Goal: Information Seeking & Learning: Learn about a topic

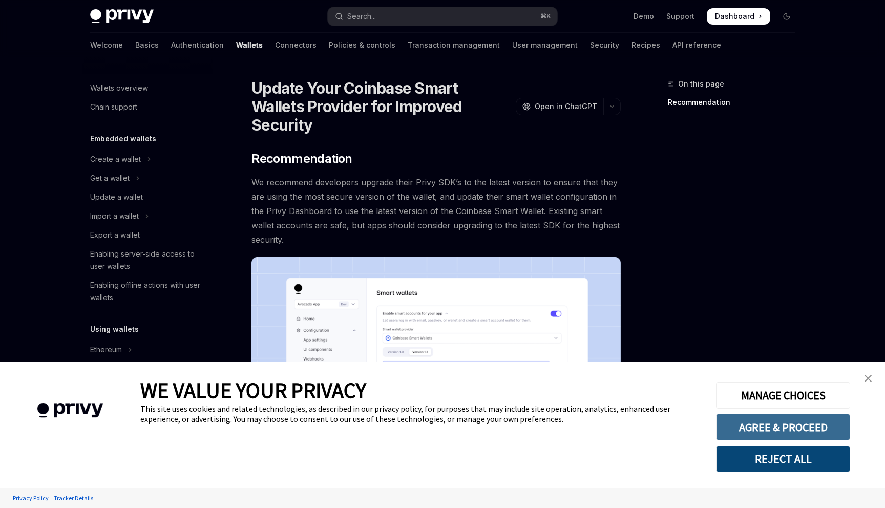
click at [795, 427] on button "AGREE & PROCEED" at bounding box center [783, 427] width 134 height 27
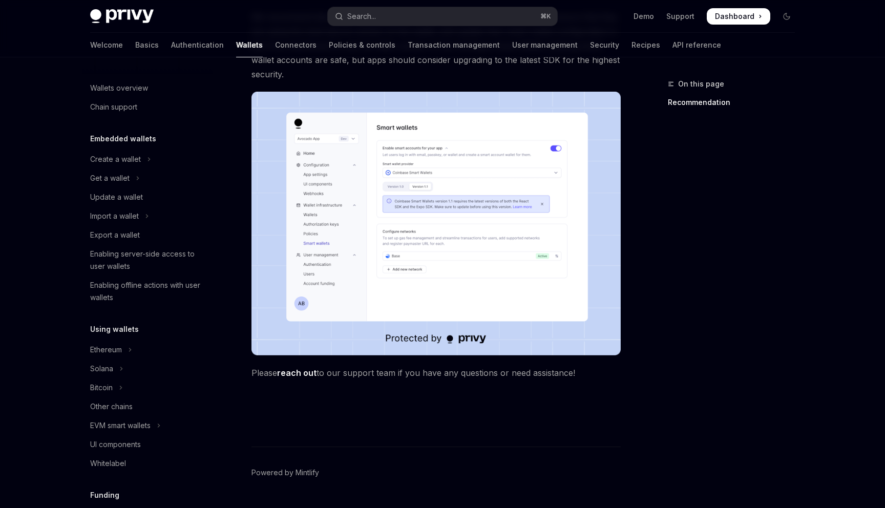
scroll to position [174, 0]
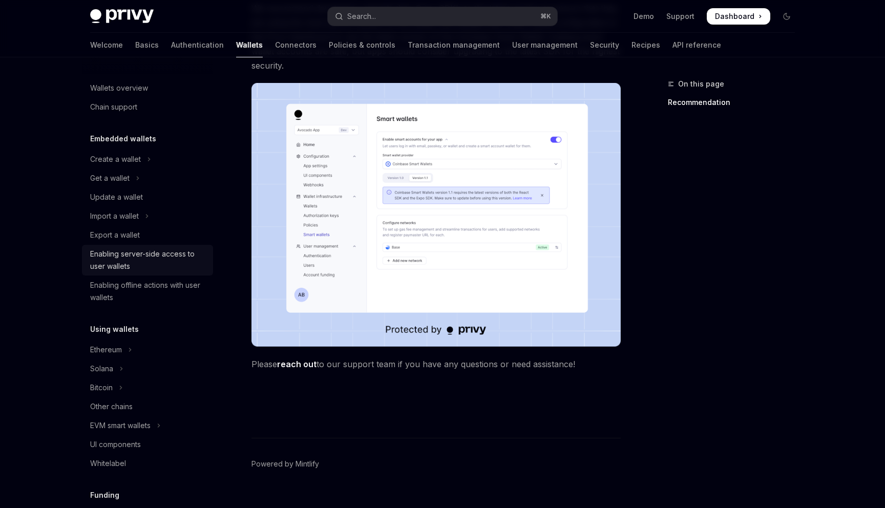
click at [175, 260] on div "Enabling server-side access to user wallets" at bounding box center [148, 260] width 117 height 25
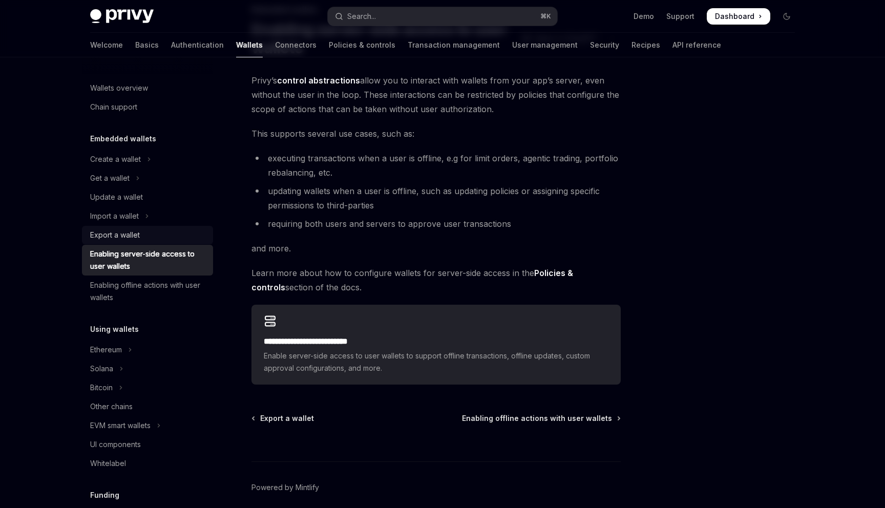
scroll to position [70, 0]
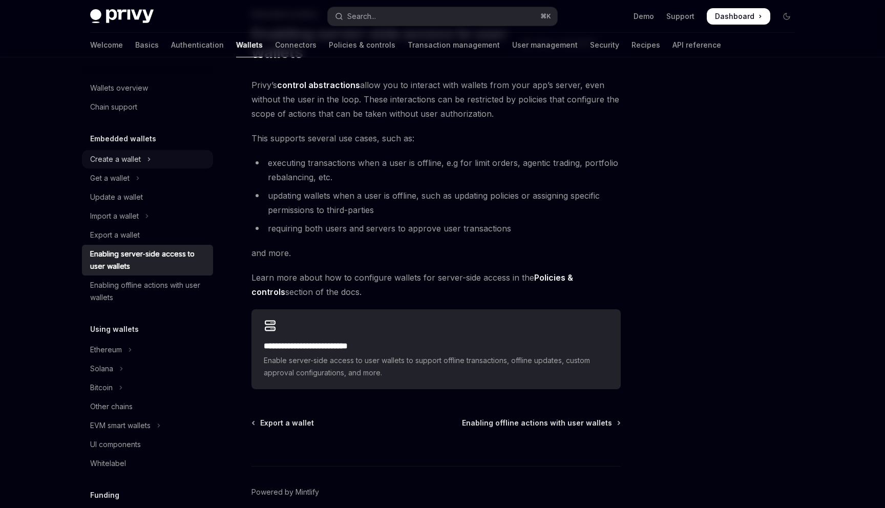
click at [147, 159] on icon "Toggle Create a wallet section" at bounding box center [149, 159] width 4 height 12
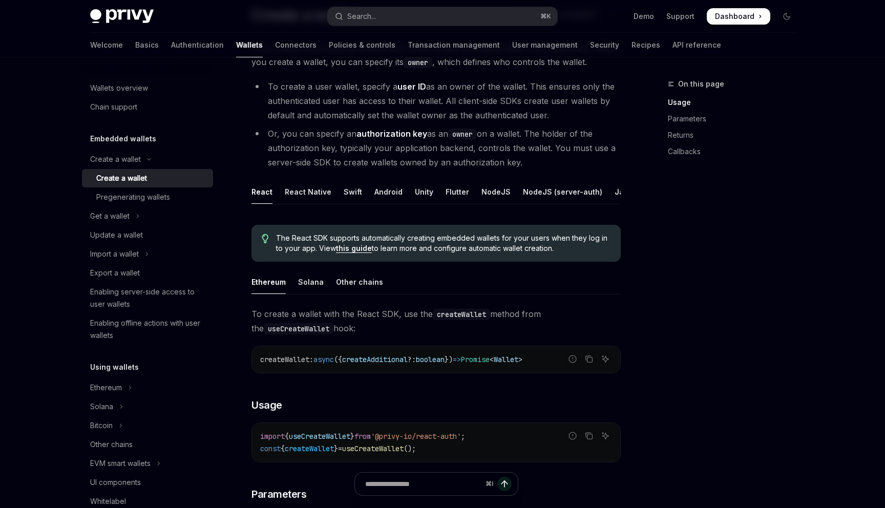
scroll to position [95, 0]
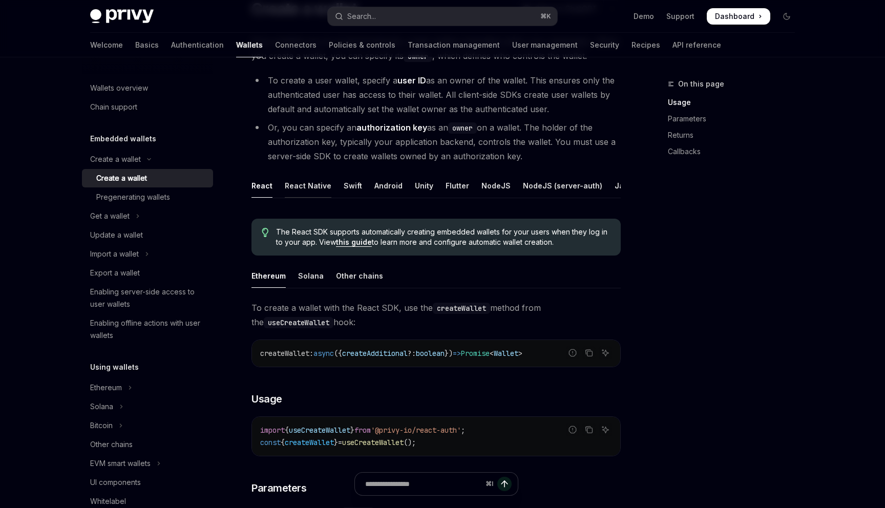
click at [303, 187] on div "React Native" at bounding box center [308, 186] width 47 height 24
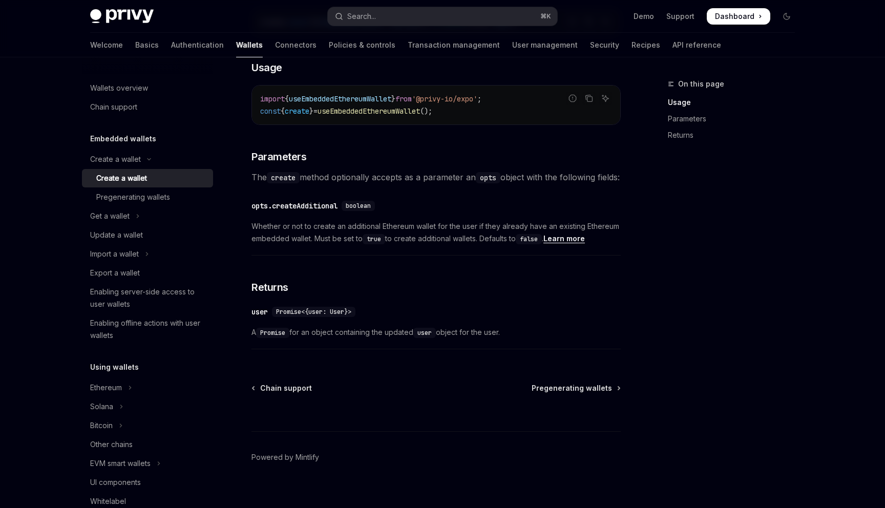
scroll to position [452, 0]
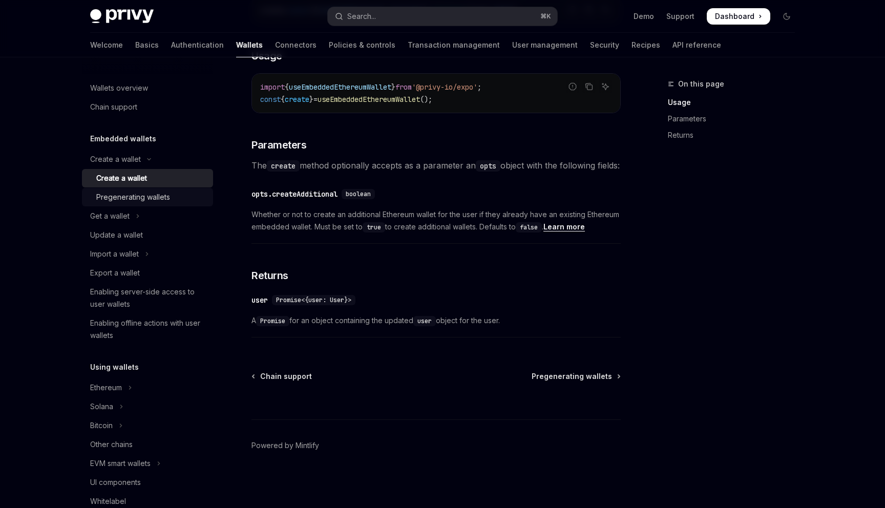
click at [168, 198] on div "Pregenerating wallets" at bounding box center [133, 197] width 74 height 12
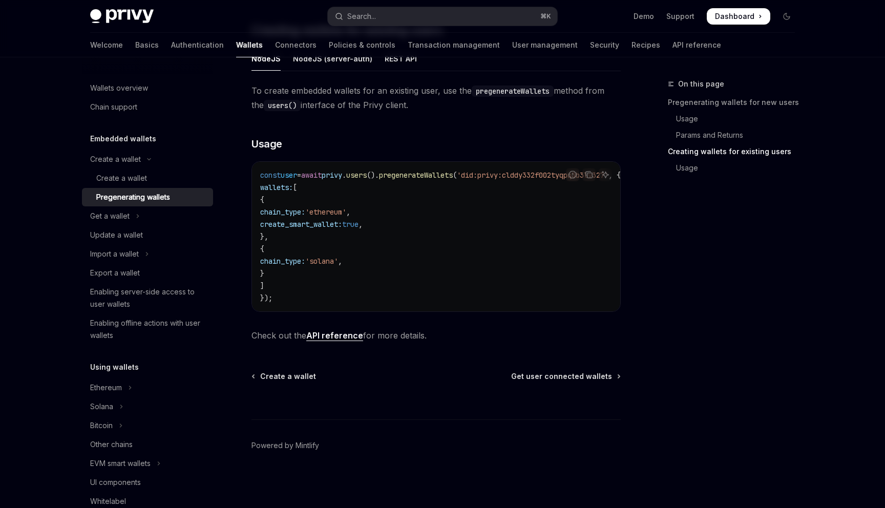
scroll to position [572, 0]
click at [138, 215] on icon "Toggle Get a wallet section" at bounding box center [138, 216] width 2 height 3
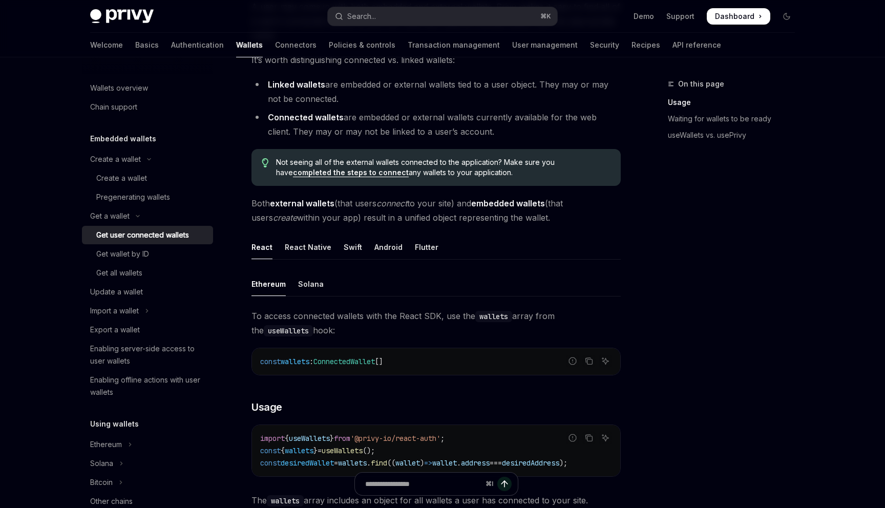
scroll to position [164, 0]
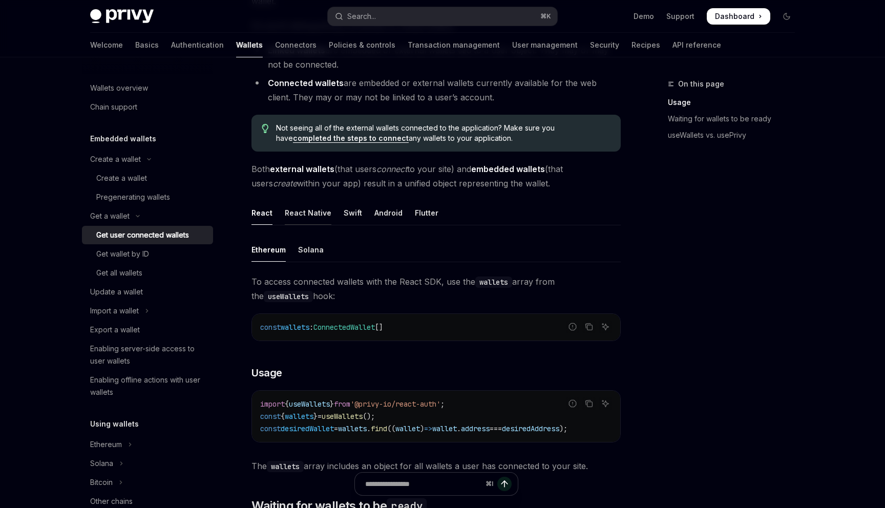
click at [306, 216] on div "React Native" at bounding box center [308, 213] width 47 height 24
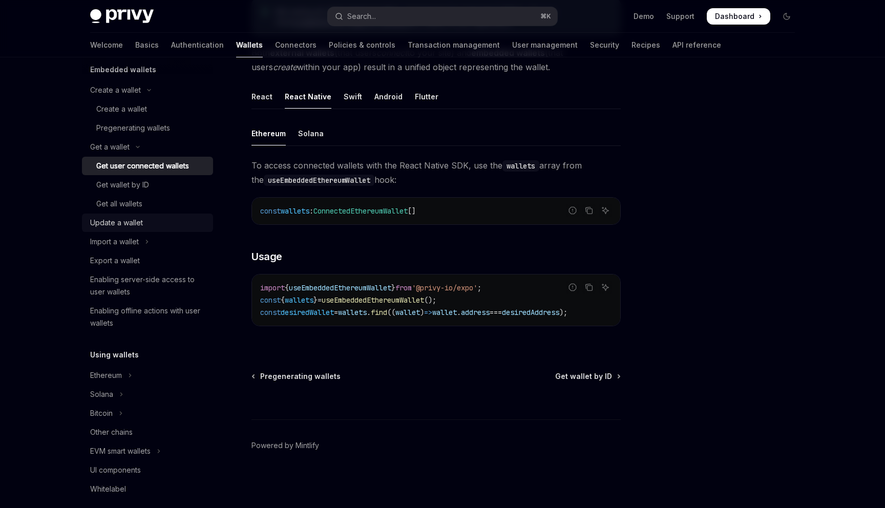
scroll to position [71, 0]
click at [157, 227] on link "Update a wallet" at bounding box center [147, 221] width 131 height 18
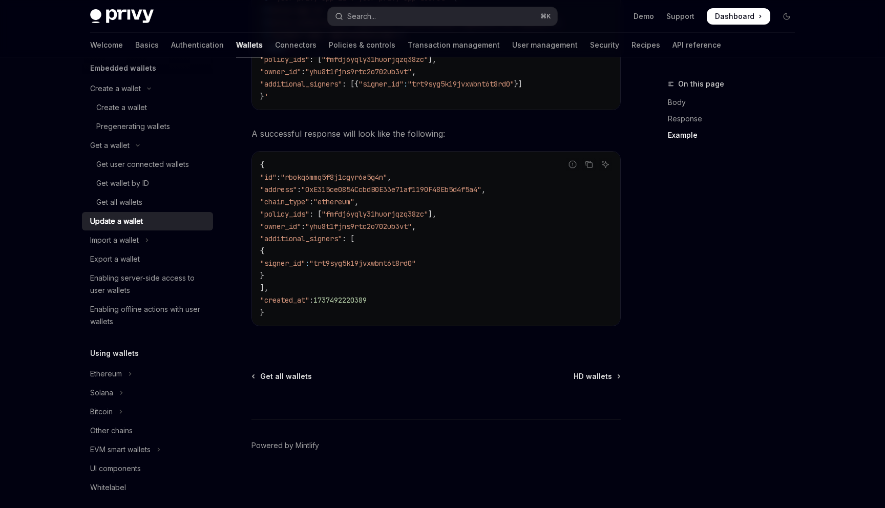
scroll to position [1188, 0]
click at [146, 240] on icon "Toggle Import a wallet section" at bounding box center [147, 240] width 4 height 12
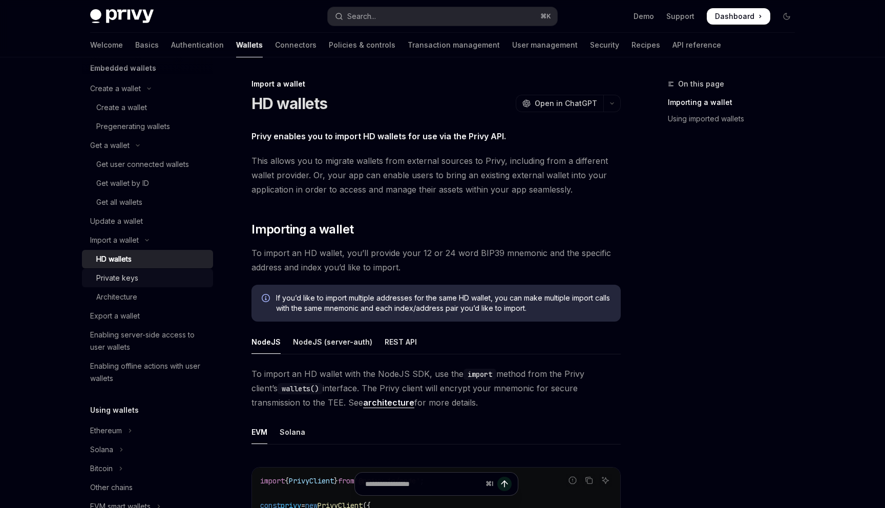
click at [142, 281] on div "Private keys" at bounding box center [151, 278] width 111 height 12
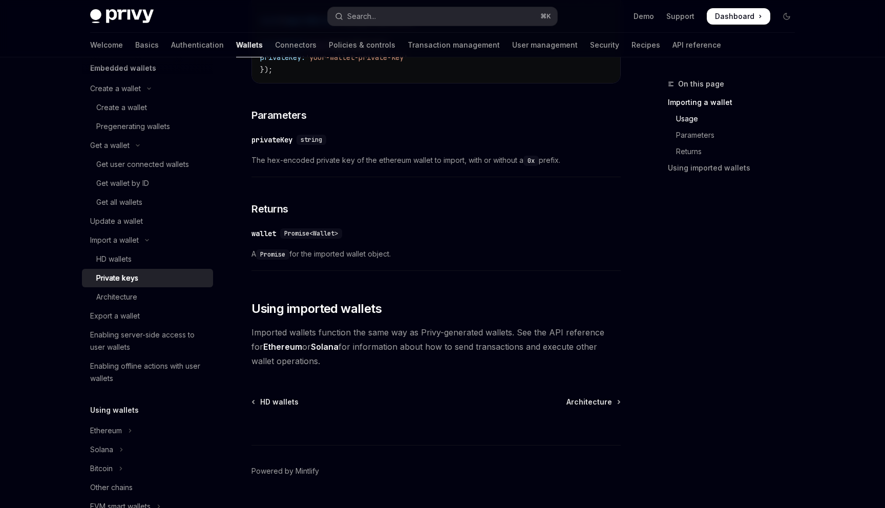
scroll to position [471, 0]
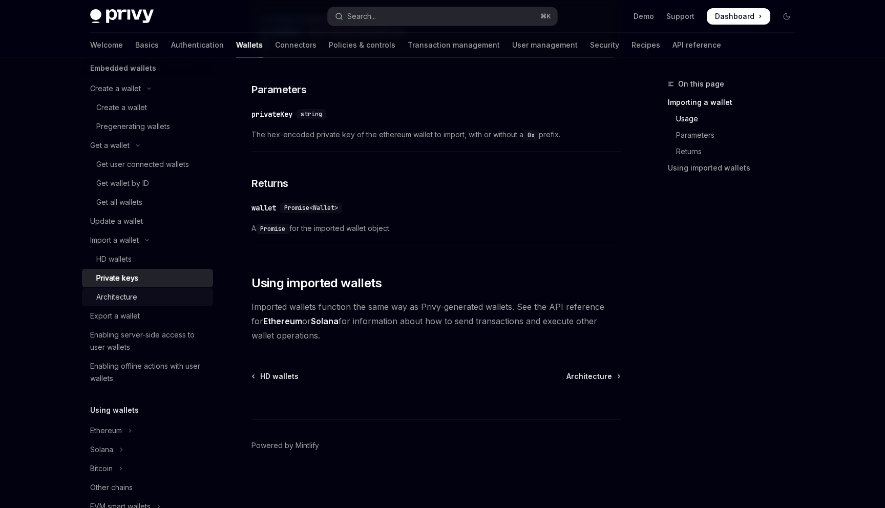
click at [174, 302] on div "Architecture" at bounding box center [151, 297] width 111 height 12
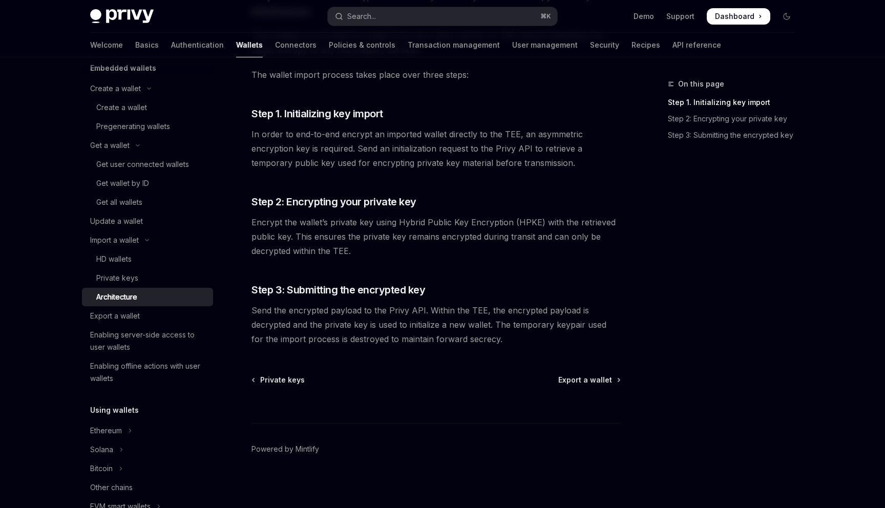
scroll to position [143, 0]
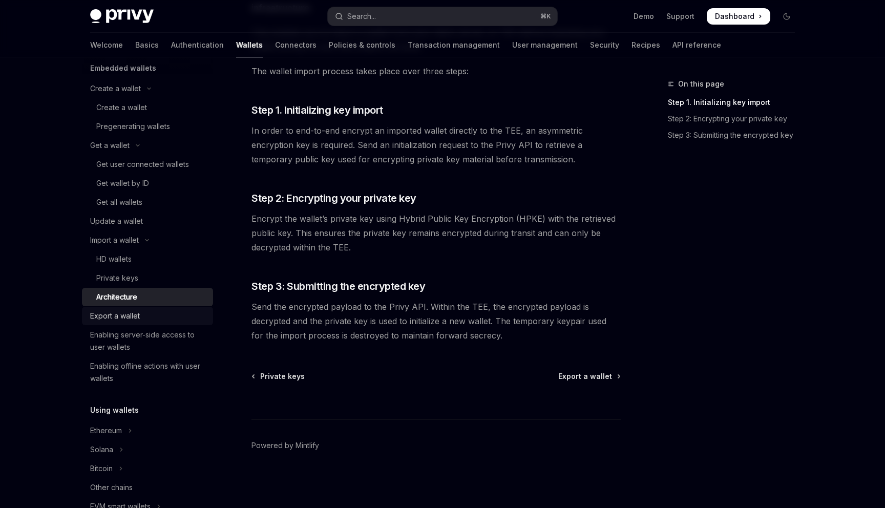
click at [164, 319] on div "Export a wallet" at bounding box center [148, 316] width 117 height 12
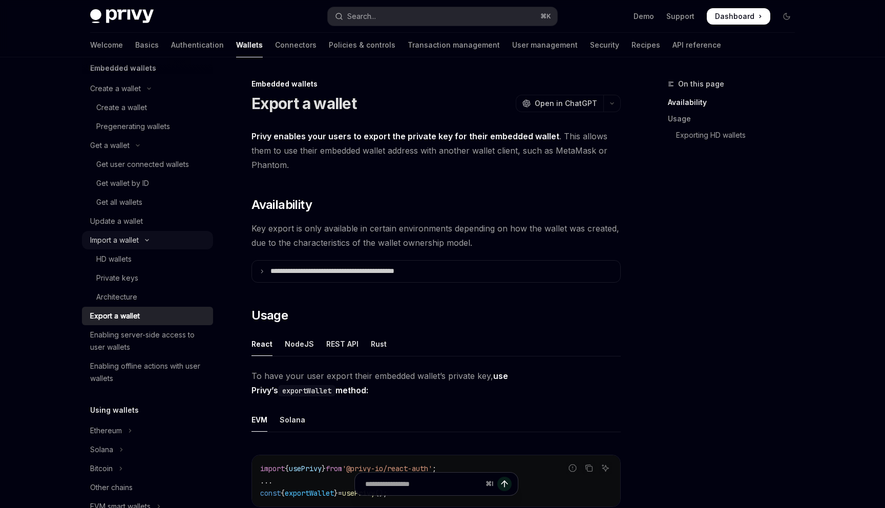
click at [147, 238] on icon "Toggle Import a wallet section" at bounding box center [147, 240] width 12 height 4
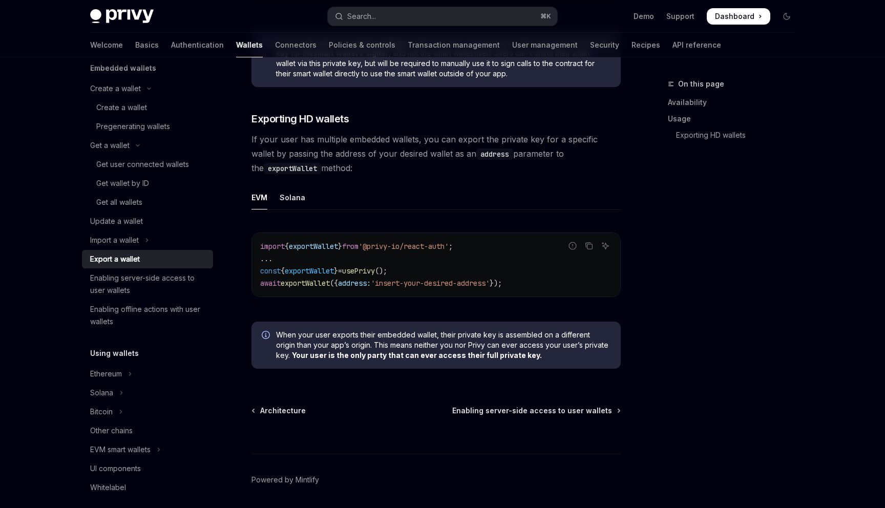
scroll to position [946, 0]
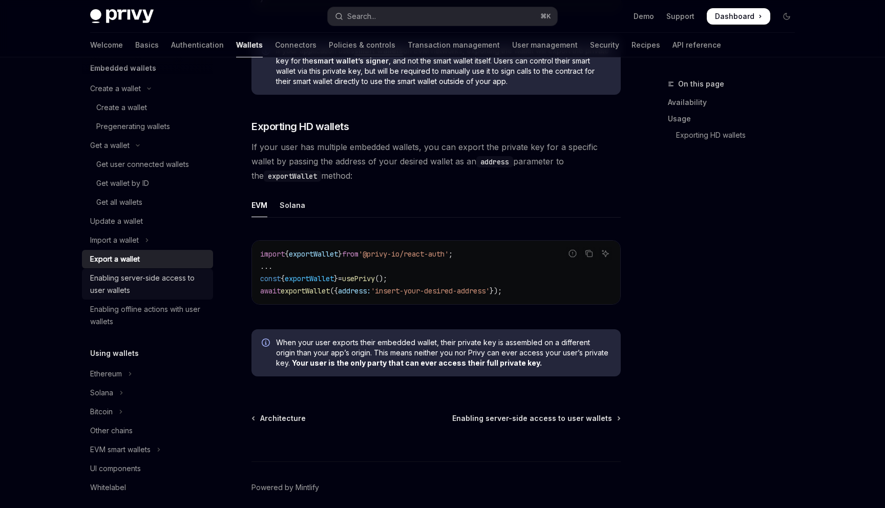
click at [181, 286] on div "Enabling server-side access to user wallets" at bounding box center [148, 284] width 117 height 25
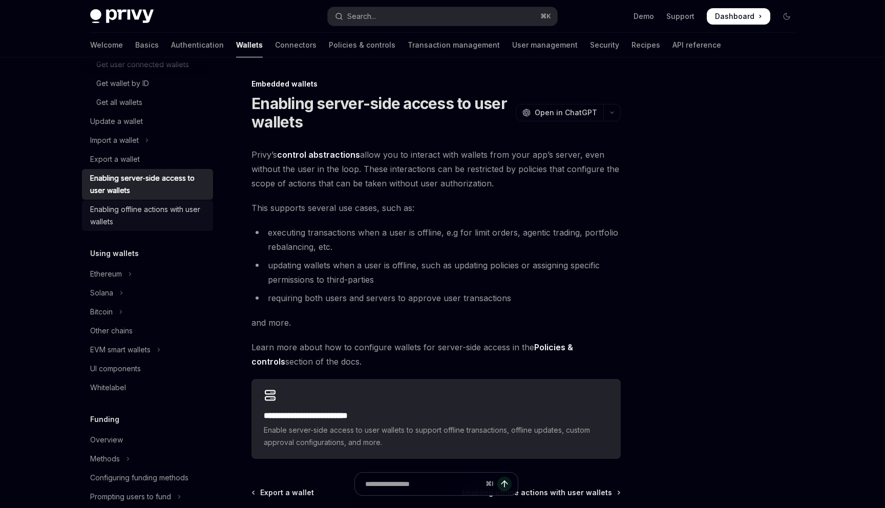
scroll to position [182, 0]
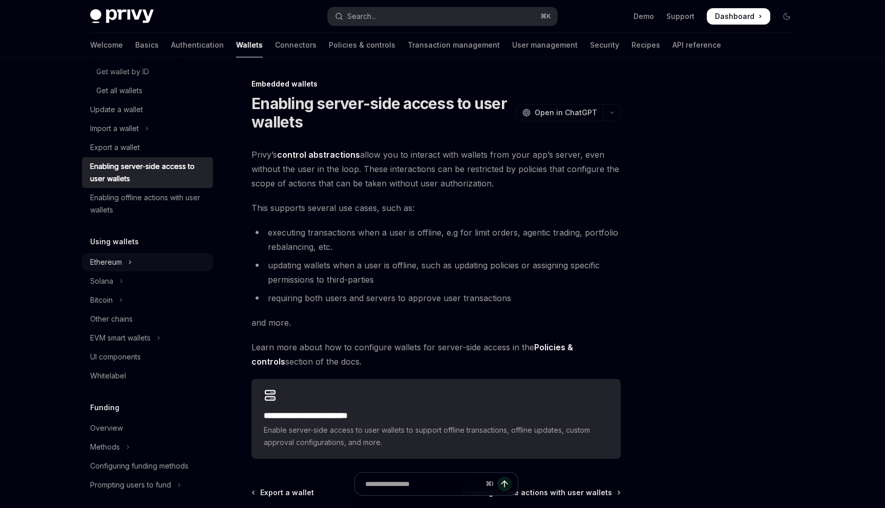
click at [130, 259] on icon "Toggle Ethereum section" at bounding box center [130, 262] width 4 height 12
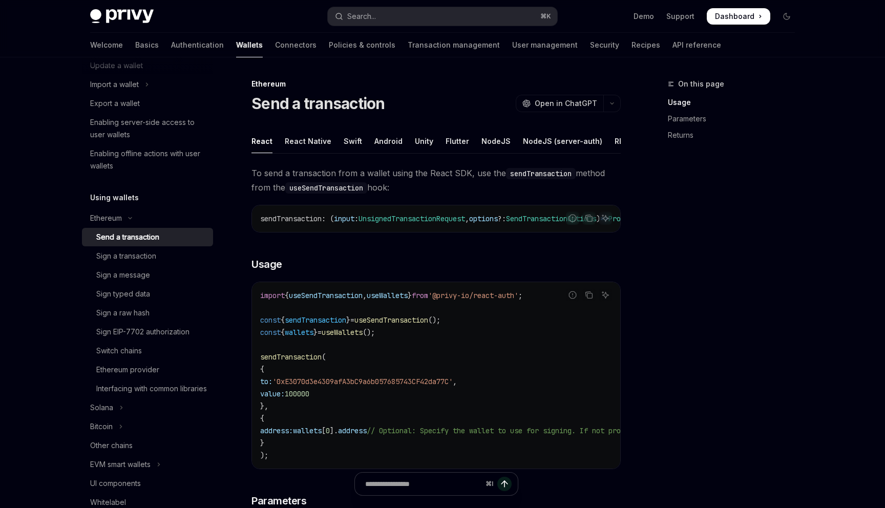
scroll to position [243, 0]
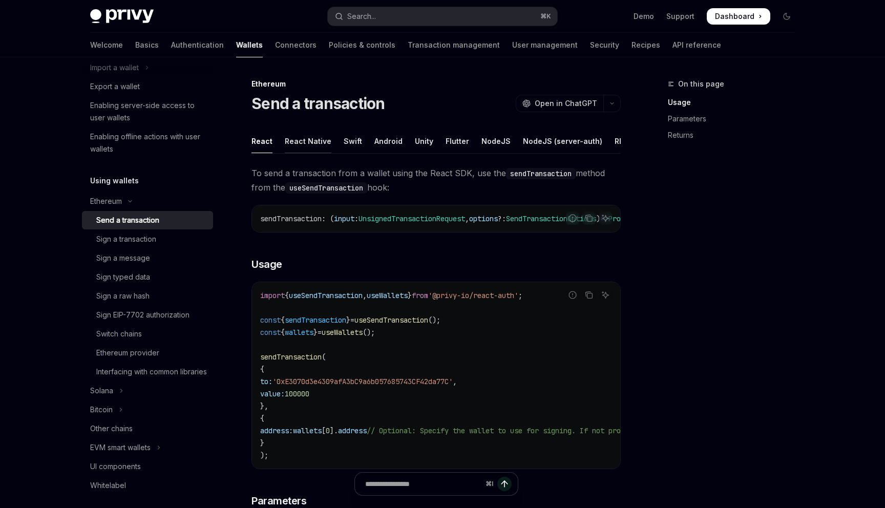
click at [297, 145] on div "React Native" at bounding box center [308, 141] width 47 height 24
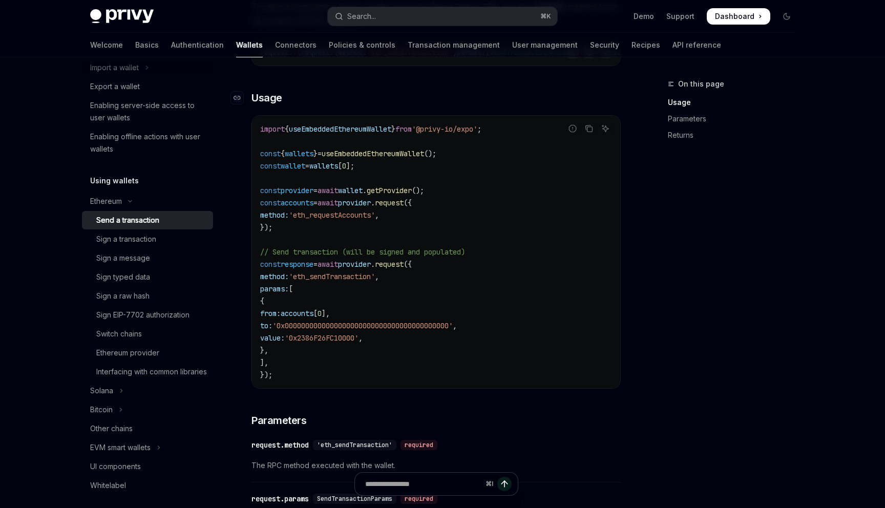
scroll to position [163, 0]
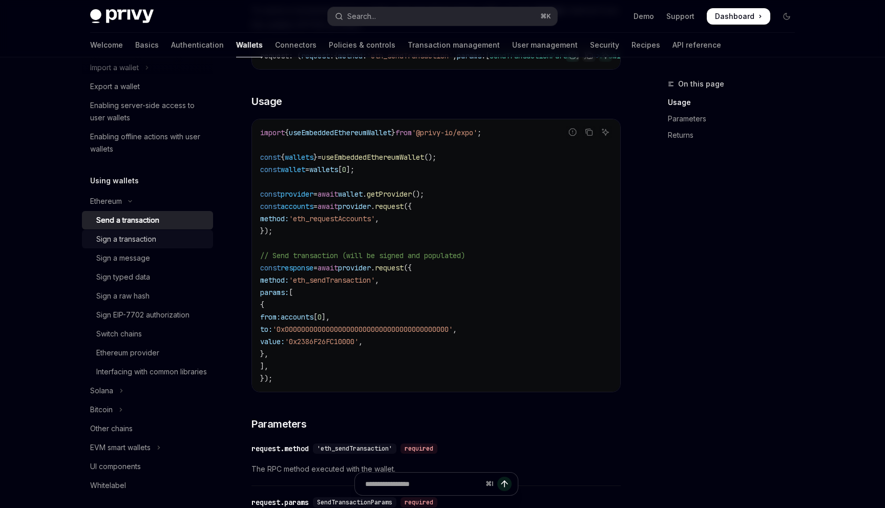
click at [168, 239] on div "Sign a transaction" at bounding box center [151, 239] width 111 height 12
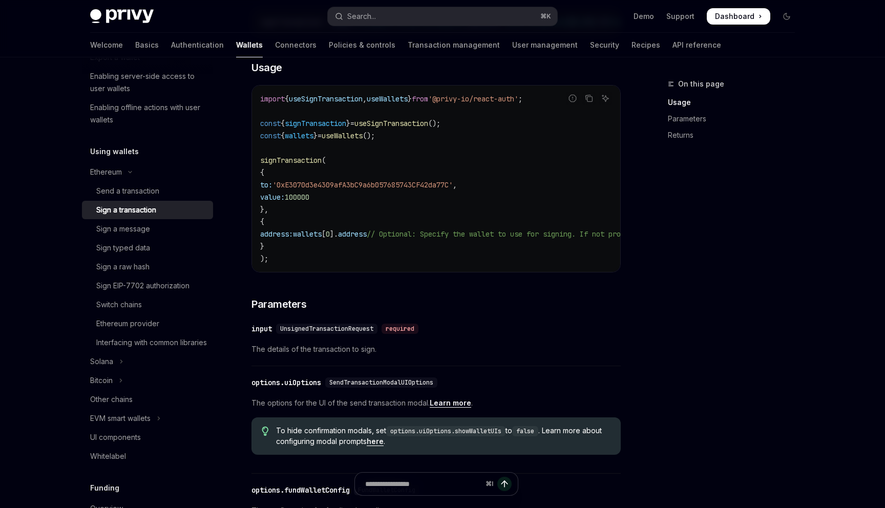
scroll to position [282, 0]
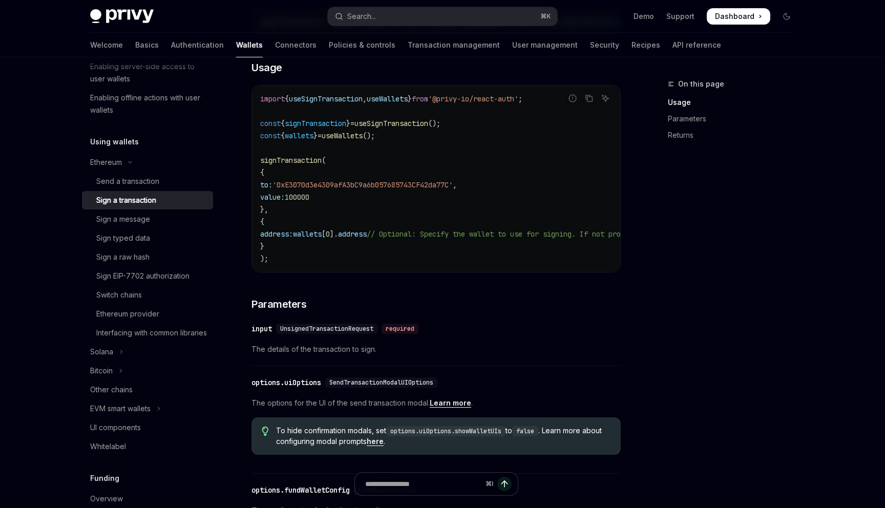
click at [147, 240] on div "Sign typed data" at bounding box center [123, 238] width 54 height 12
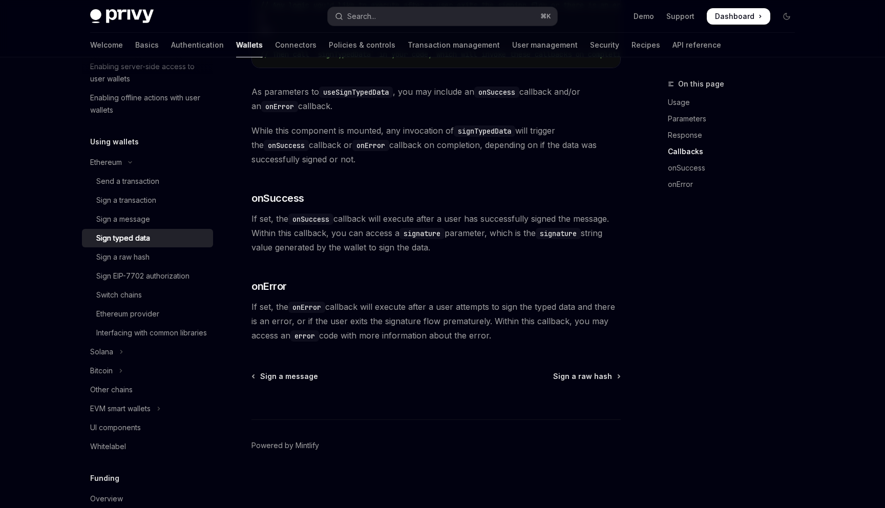
scroll to position [1027, 0]
click at [134, 260] on div "Sign a raw hash" at bounding box center [122, 257] width 53 height 12
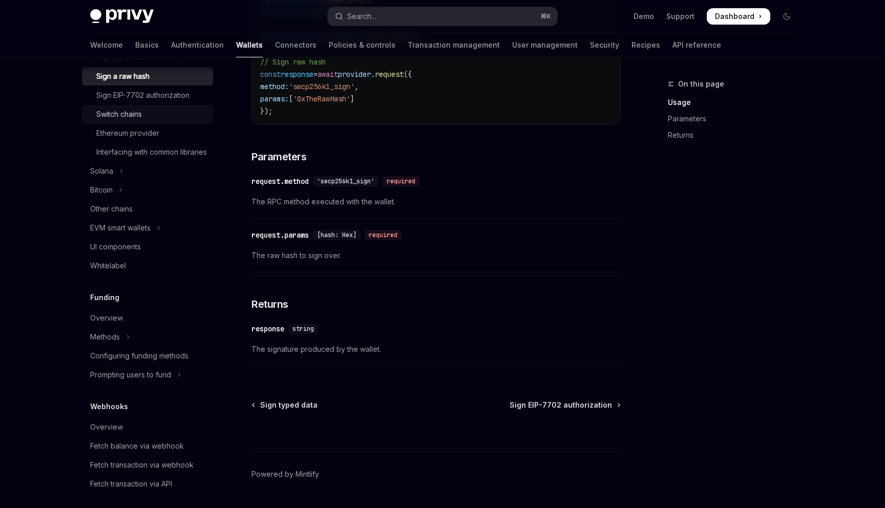
scroll to position [467, 0]
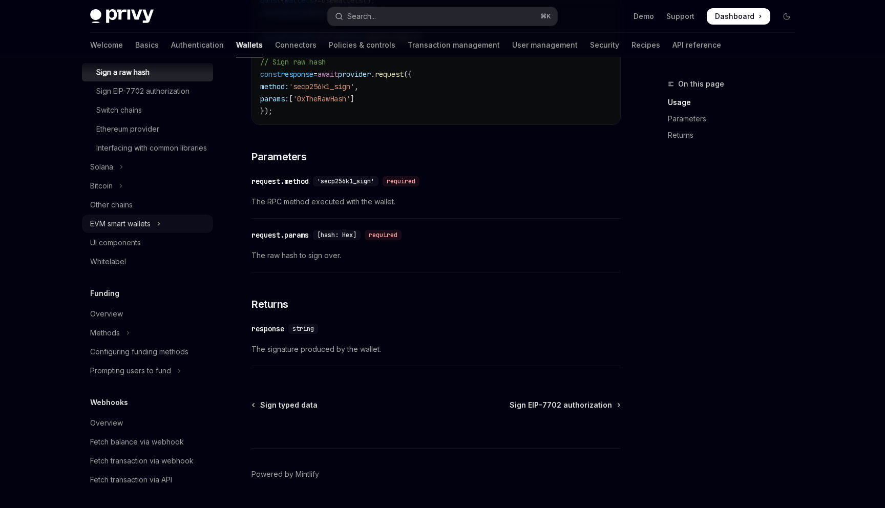
click at [151, 230] on div "EVM smart wallets" at bounding box center [120, 224] width 60 height 12
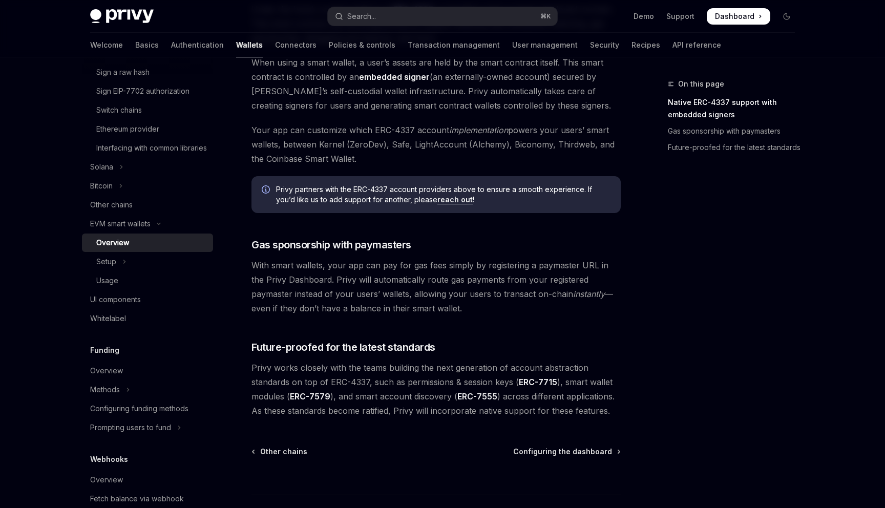
scroll to position [648, 0]
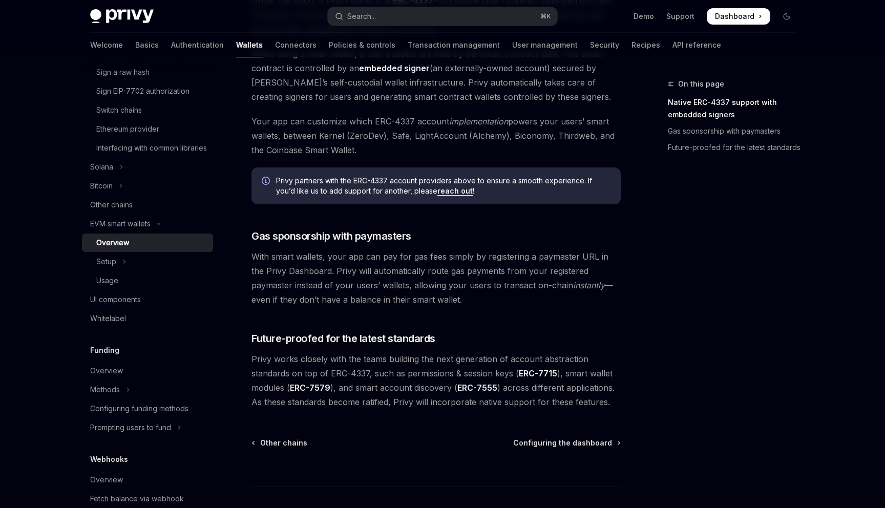
click at [451, 191] on link "reach out" at bounding box center [454, 190] width 35 height 9
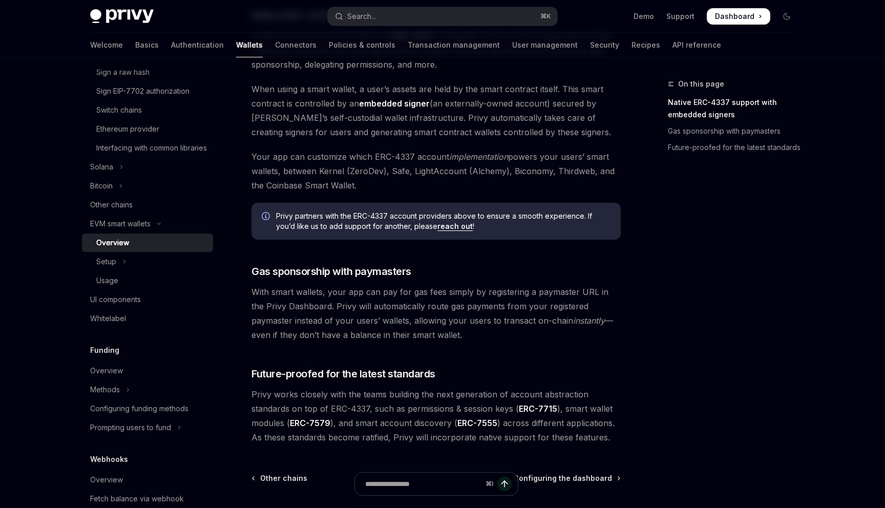
scroll to position [605, 0]
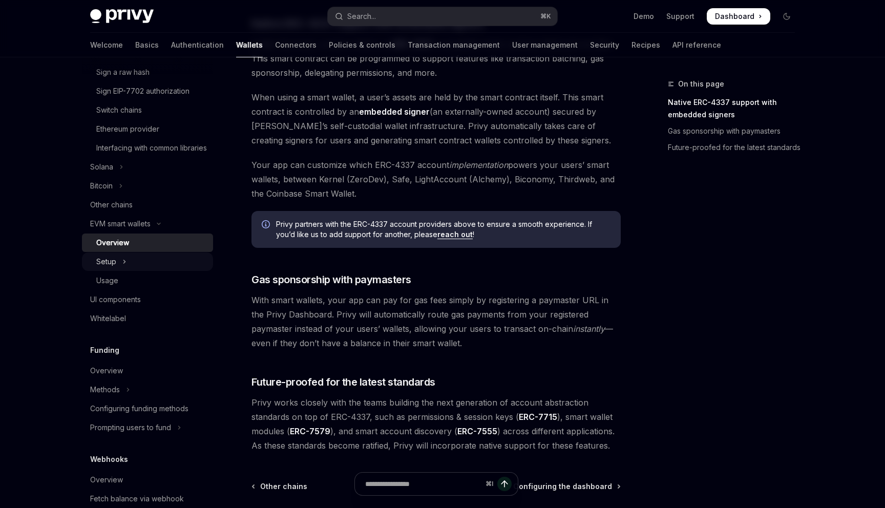
click at [125, 268] on icon "Toggle Setup section" at bounding box center [124, 261] width 4 height 12
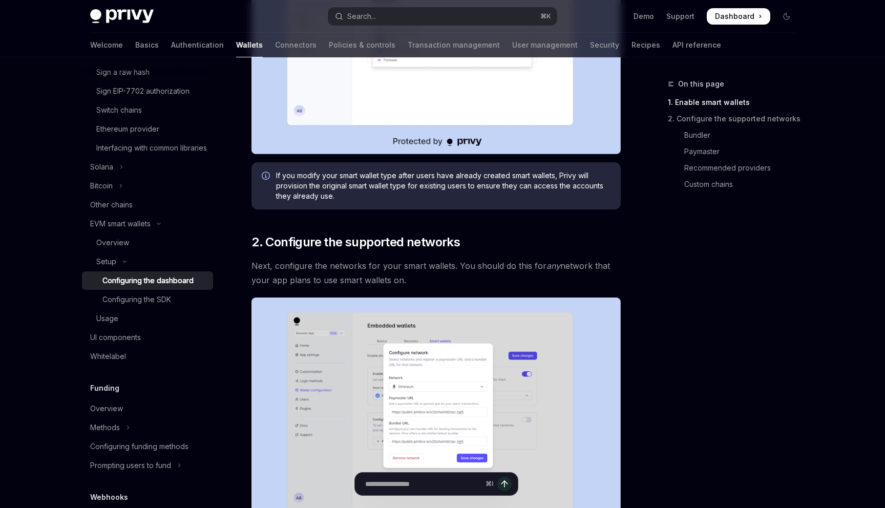
scroll to position [367, 0]
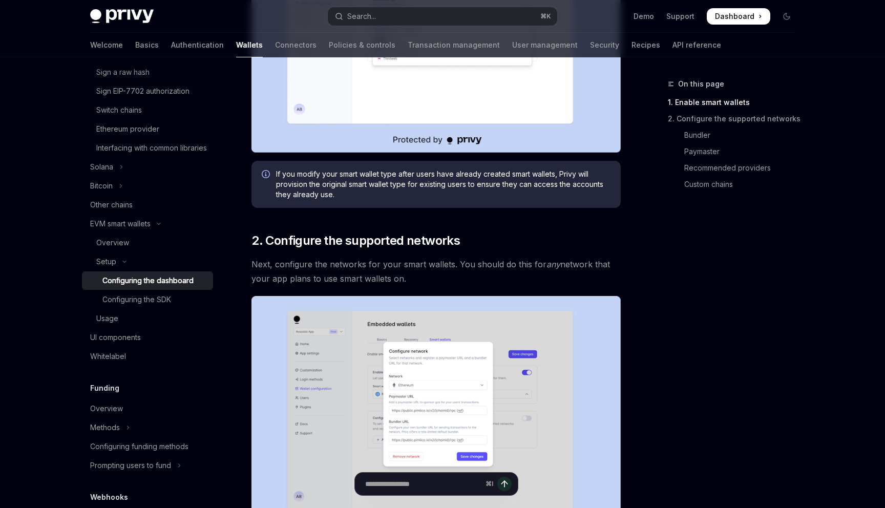
click at [264, 176] on icon "Info" at bounding box center [267, 175] width 10 height 10
click at [267, 174] on icon "Info" at bounding box center [267, 175] width 10 height 10
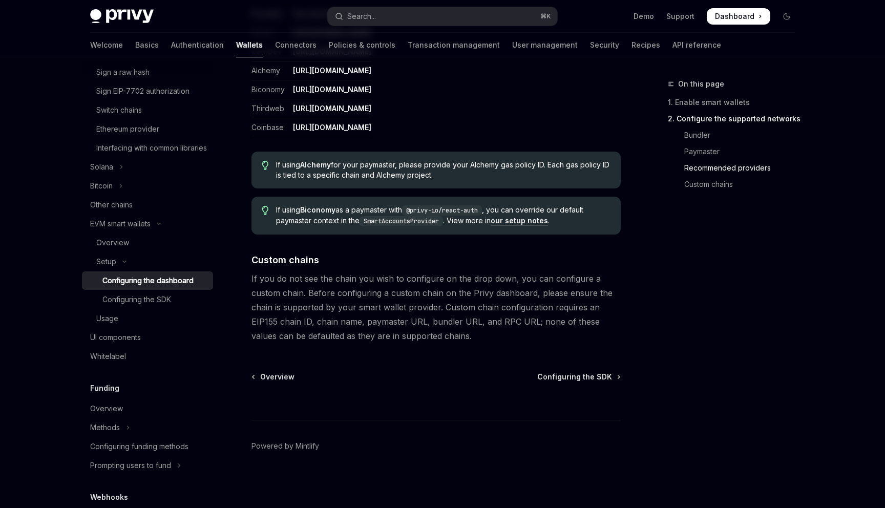
scroll to position [1301, 0]
click at [161, 306] on div "Configuring the SDK" at bounding box center [136, 299] width 69 height 12
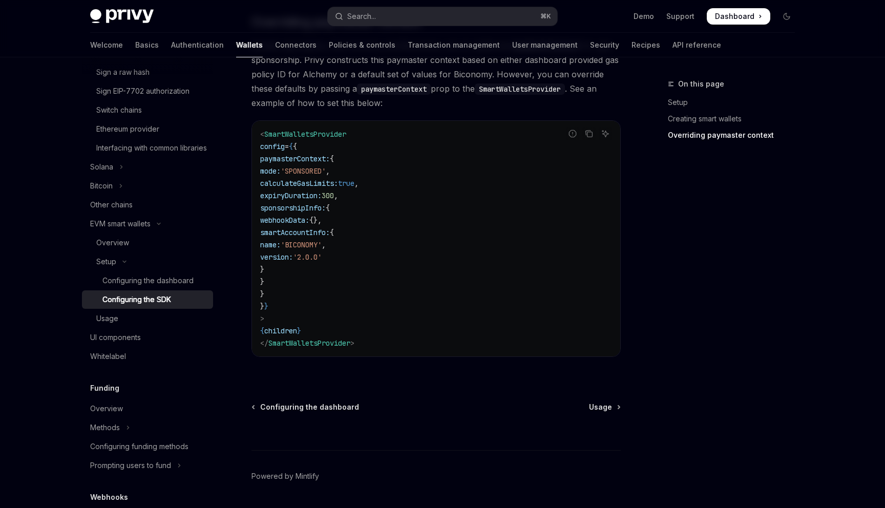
scroll to position [838, 0]
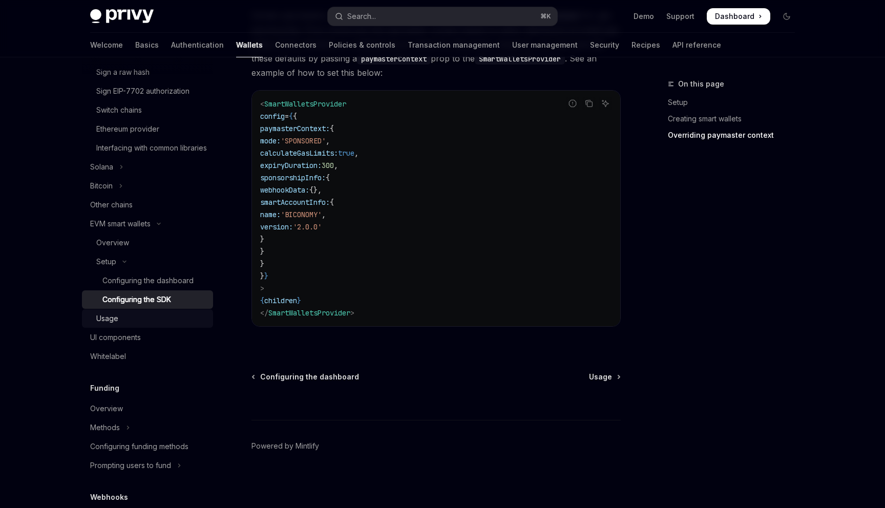
click at [150, 325] on div "Usage" at bounding box center [151, 318] width 111 height 12
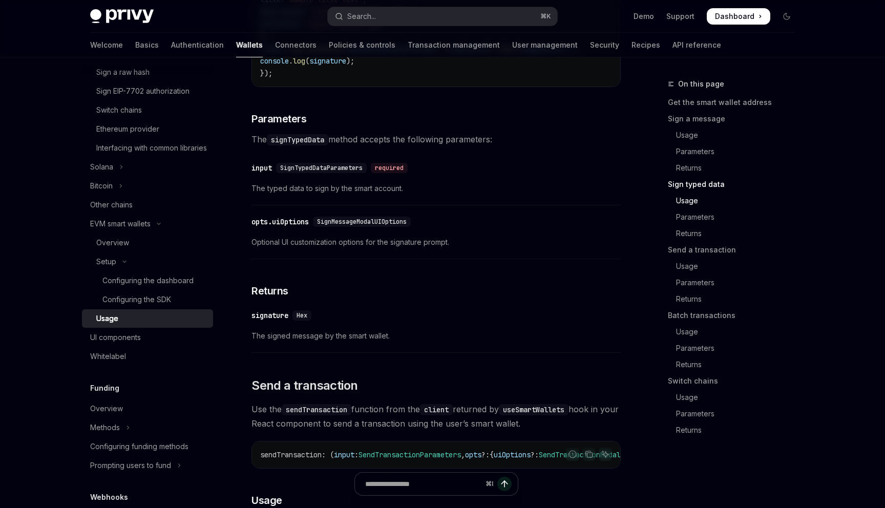
scroll to position [1162, 0]
click at [139, 347] on link "UI components" at bounding box center [147, 337] width 131 height 18
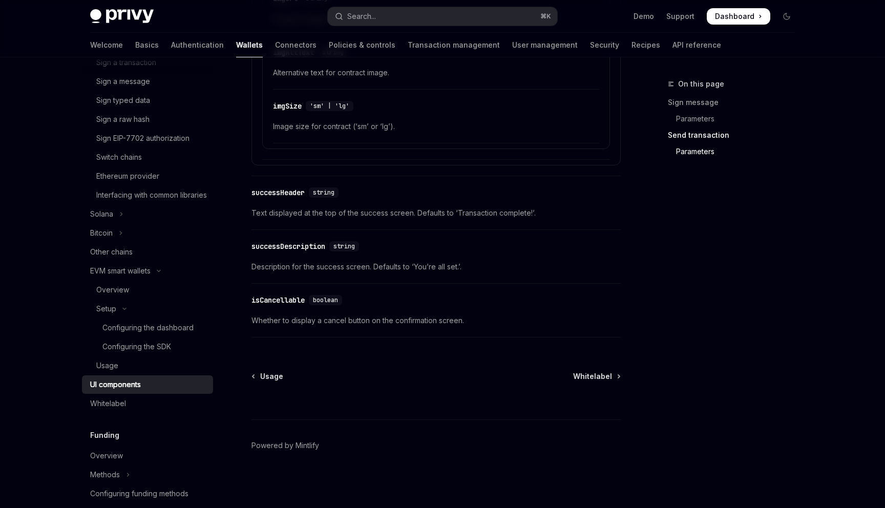
scroll to position [428, 0]
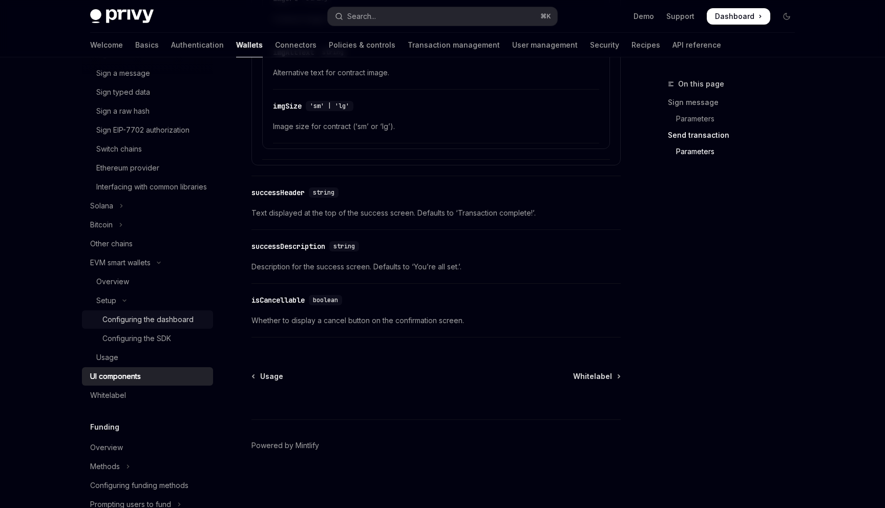
click at [152, 326] on div "Configuring the dashboard" at bounding box center [147, 319] width 91 height 12
type textarea "*"
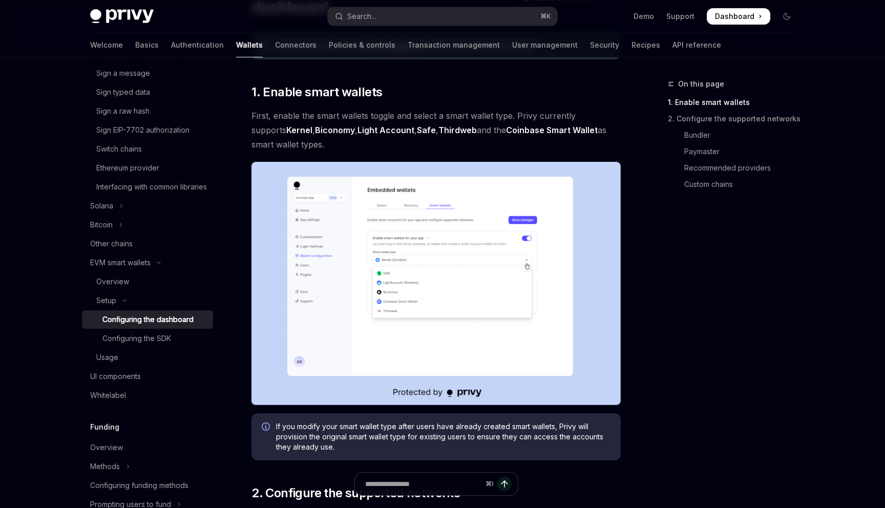
scroll to position [119, 0]
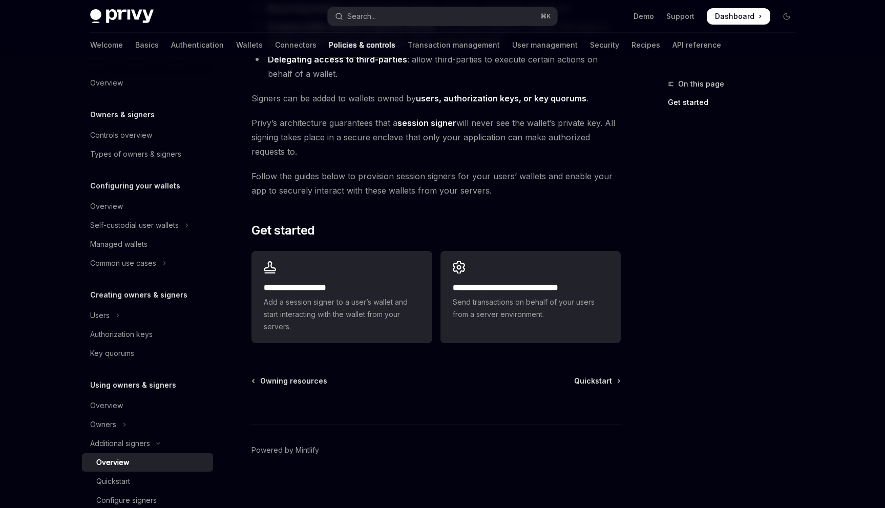
scroll to position [204, 0]
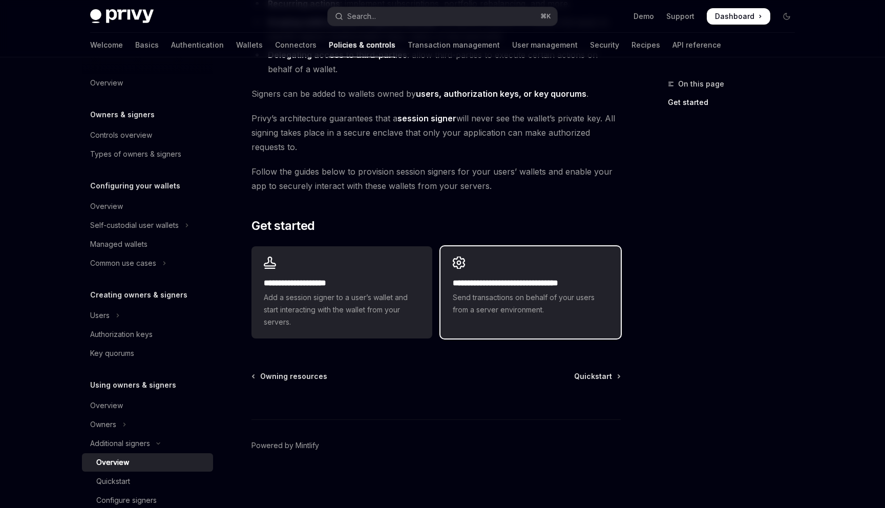
click at [488, 321] on div "**********" at bounding box center [530, 286] width 180 height 80
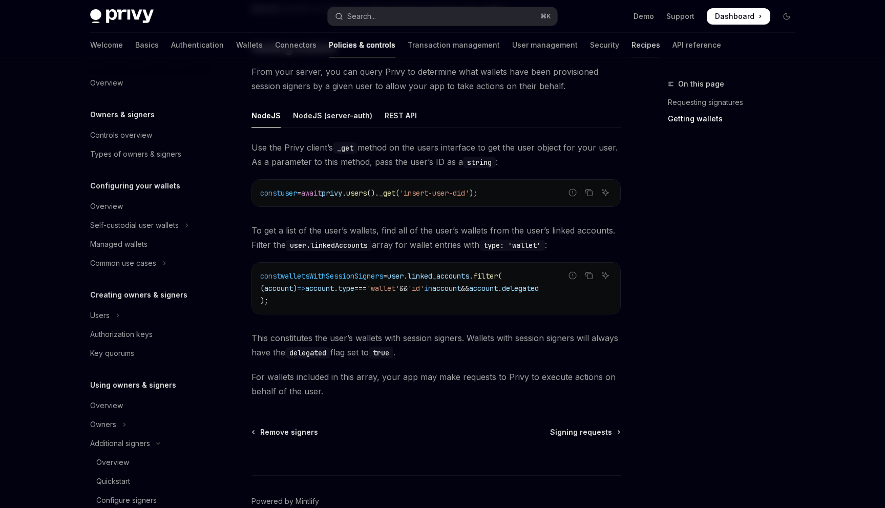
click at [631, 43] on link "Recipes" at bounding box center [645, 45] width 29 height 25
type textarea "*"
